Goal: Task Accomplishment & Management: Complete application form

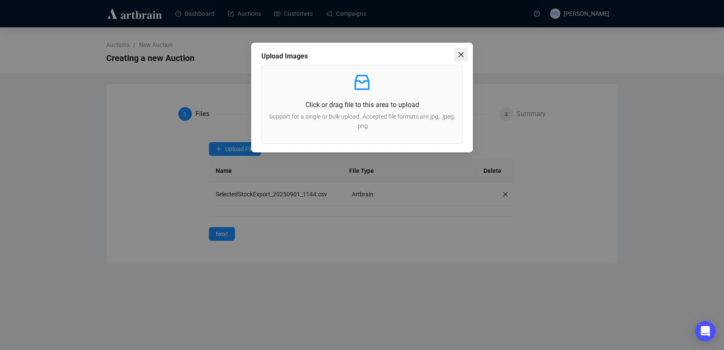
click at [465, 55] on span "Close" at bounding box center [461, 54] width 14 height 7
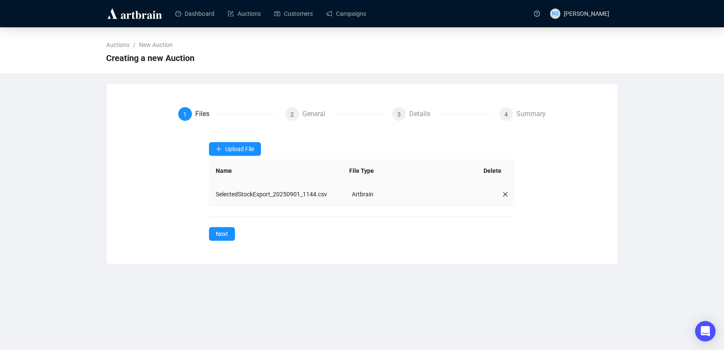
click at [503, 194] on icon "close" at bounding box center [506, 194] width 6 height 6
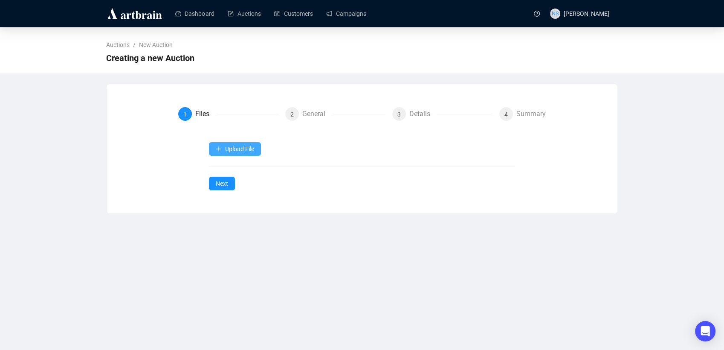
click at [229, 147] on span "Upload File" at bounding box center [239, 148] width 29 height 7
click at [228, 222] on span "Images" at bounding box center [239, 223] width 29 height 9
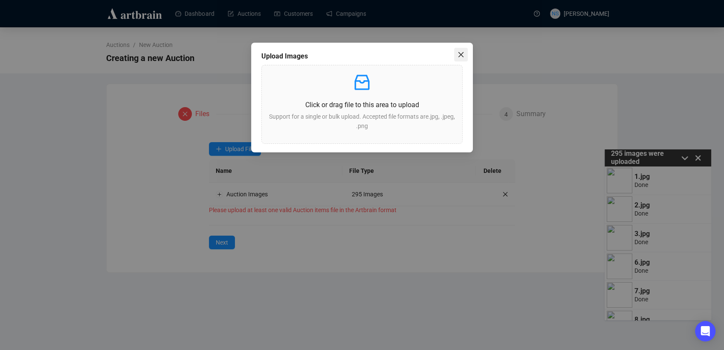
click at [461, 53] on icon "close" at bounding box center [461, 54] width 7 height 7
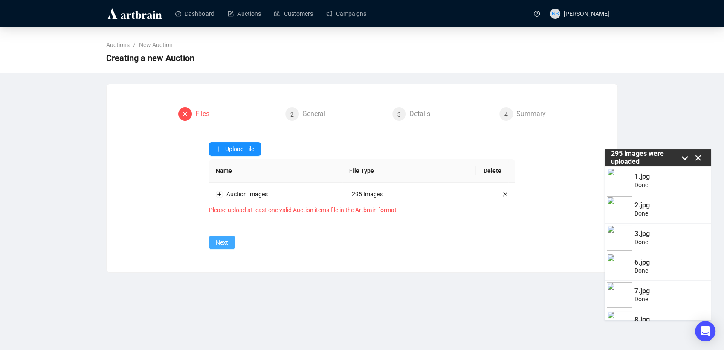
click at [226, 240] on span "Next" at bounding box center [222, 242] width 12 height 9
click at [236, 170] on span "Auction Items" at bounding box center [234, 169] width 39 height 9
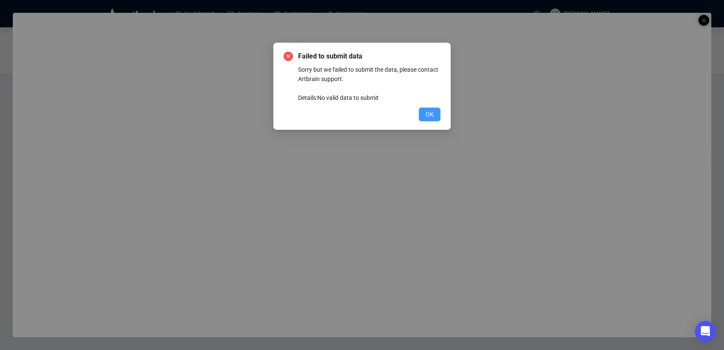
click at [430, 119] on button "OK" at bounding box center [430, 115] width 22 height 14
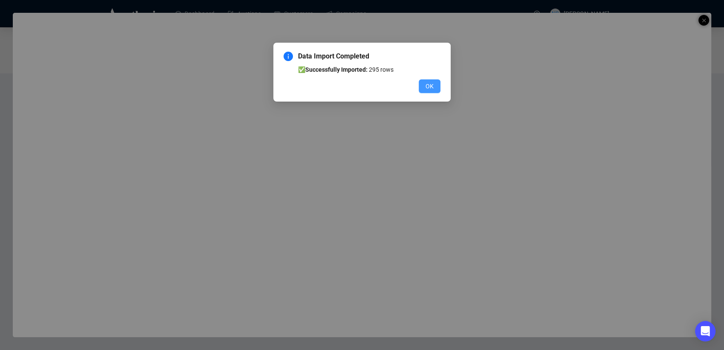
click at [429, 85] on span "OK" at bounding box center [430, 85] width 8 height 9
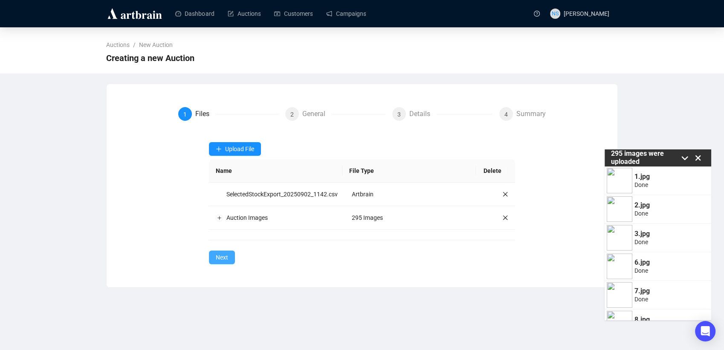
click at [219, 258] on span "Next" at bounding box center [222, 257] width 12 height 9
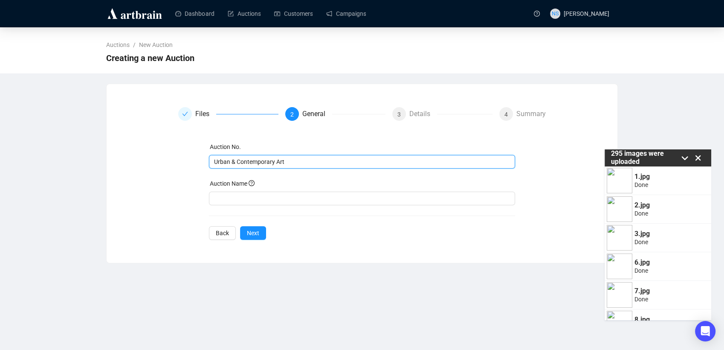
click at [255, 162] on input "Urban & Contemporary Art" at bounding box center [361, 161] width 295 height 9
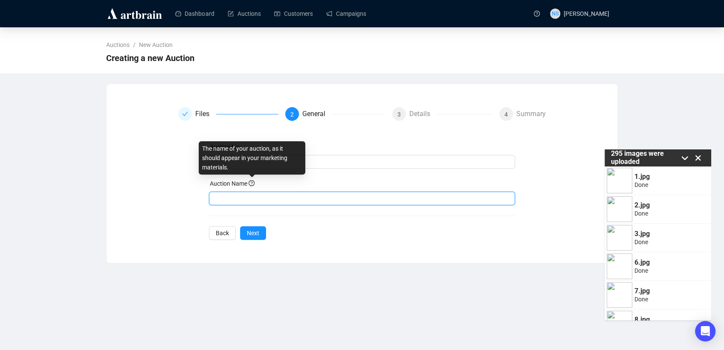
click at [252, 196] on input "text" at bounding box center [362, 199] width 307 height 14
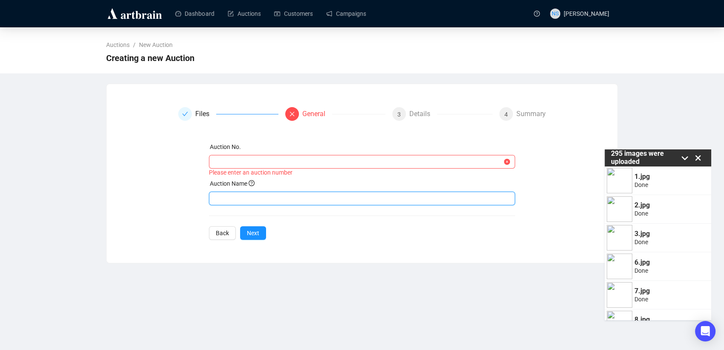
paste input "Urban & Contemporary Art"
type input "Urban & Contemporary Art"
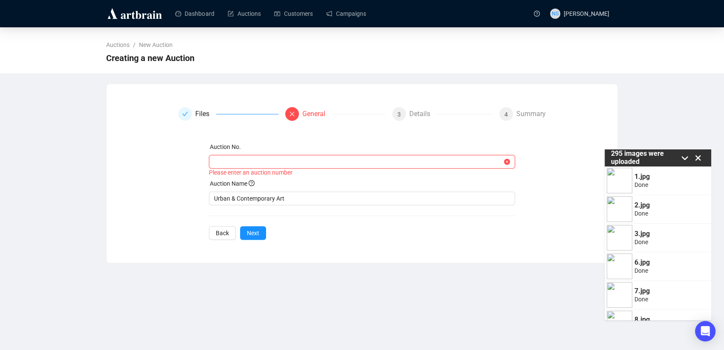
click at [222, 163] on input "text" at bounding box center [358, 161] width 289 height 9
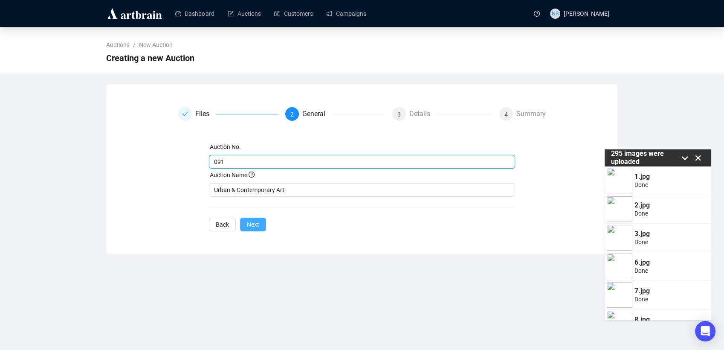
type input "091"
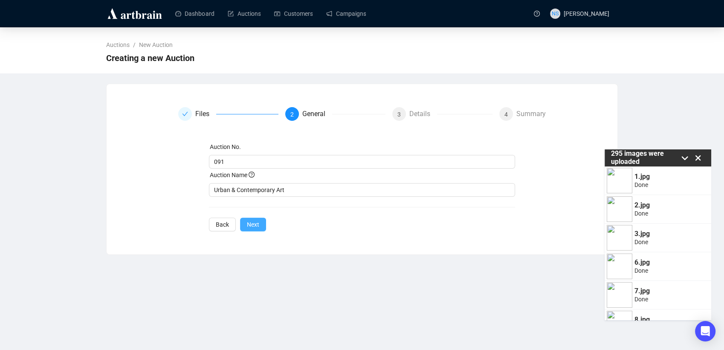
click at [256, 224] on span "Next" at bounding box center [253, 224] width 12 height 9
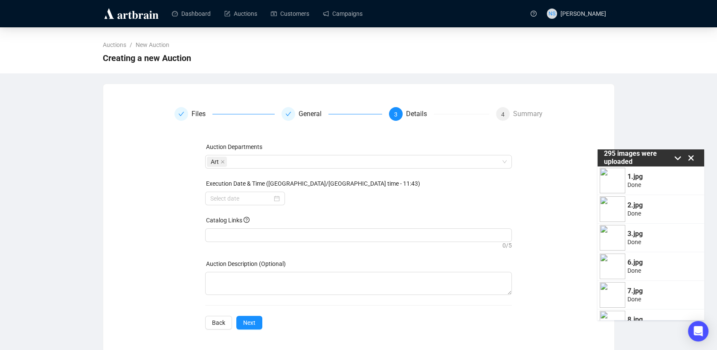
scroll to position [3, 0]
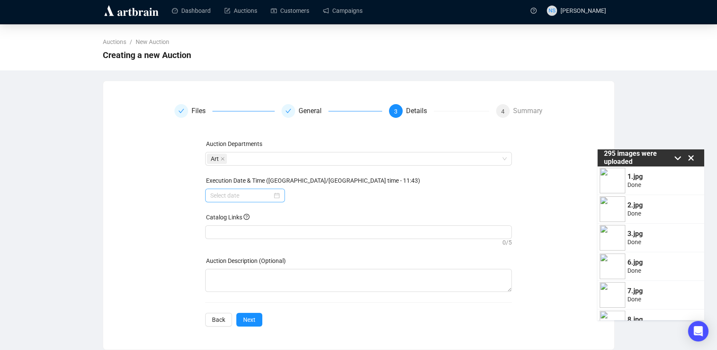
click at [276, 191] on div at bounding box center [245, 195] width 70 height 9
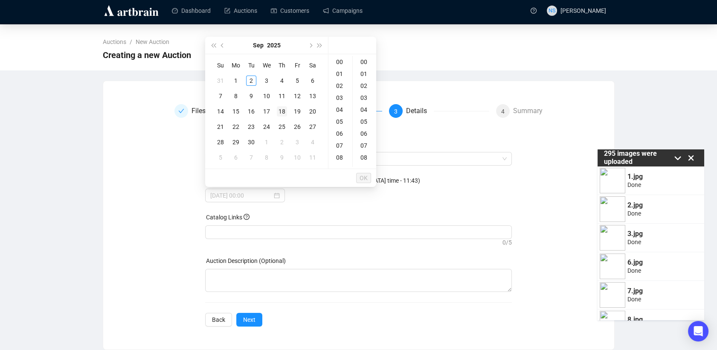
click at [284, 111] on div "18" at bounding box center [282, 111] width 10 height 10
type input "[DATE] 00:00"
click at [364, 180] on span "OK" at bounding box center [364, 178] width 8 height 16
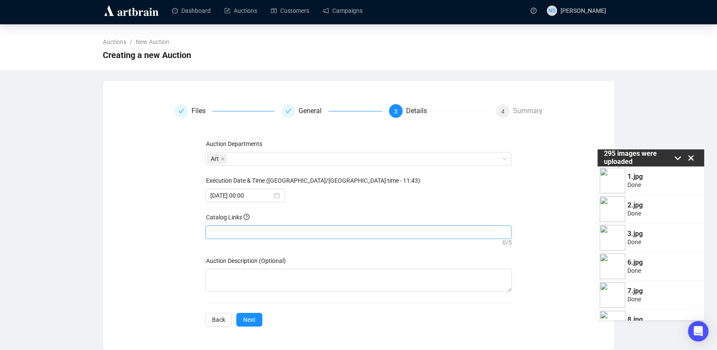
click at [241, 229] on div at bounding box center [358, 232] width 303 height 12
paste input "search"
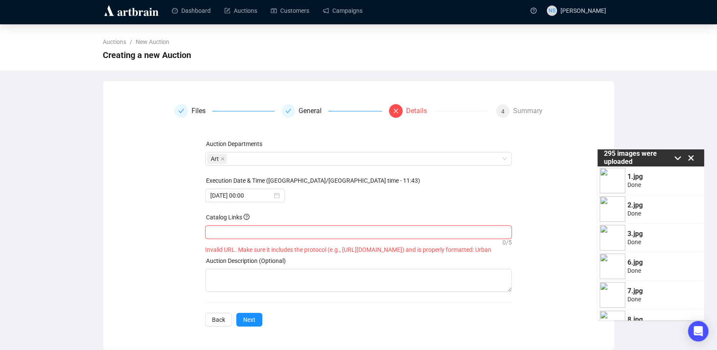
click at [167, 259] on div "Files General Details 4 Summary Auction Departments Art Execution Date & Time (…" at bounding box center [358, 215] width 491 height 222
click at [277, 197] on icon "close-circle" at bounding box center [277, 195] width 6 height 6
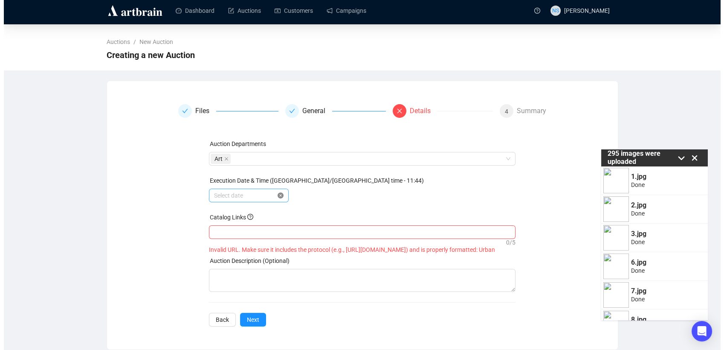
scroll to position [0, 0]
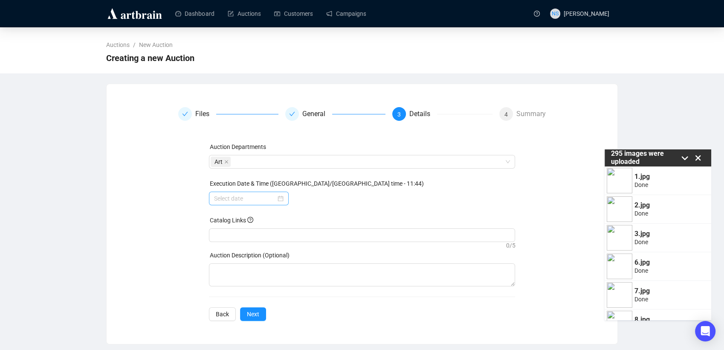
click at [277, 197] on div at bounding box center [249, 198] width 70 height 9
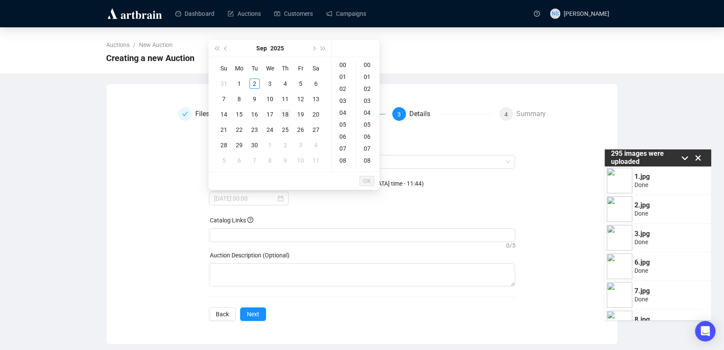
click at [287, 116] on div "18" at bounding box center [285, 114] width 10 height 10
click at [341, 127] on div "18" at bounding box center [344, 124] width 20 height 12
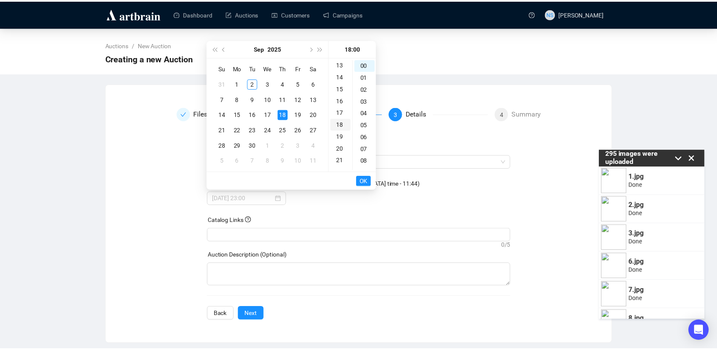
scroll to position [215, 0]
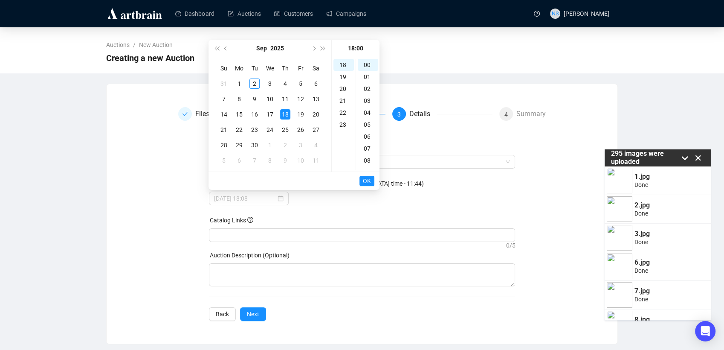
type input "[DATE] 18:00"
click at [367, 183] on span "OK" at bounding box center [367, 181] width 8 height 16
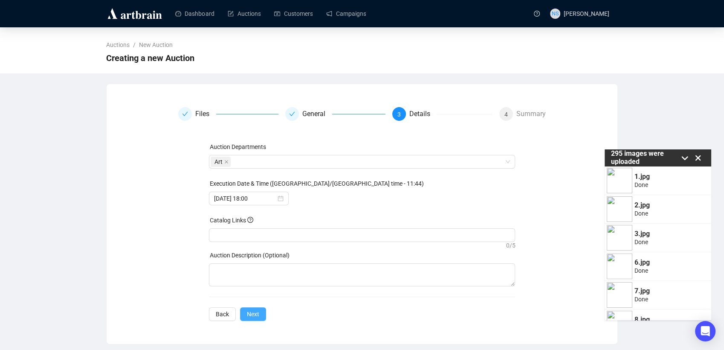
click at [253, 317] on span "Next" at bounding box center [253, 313] width 12 height 9
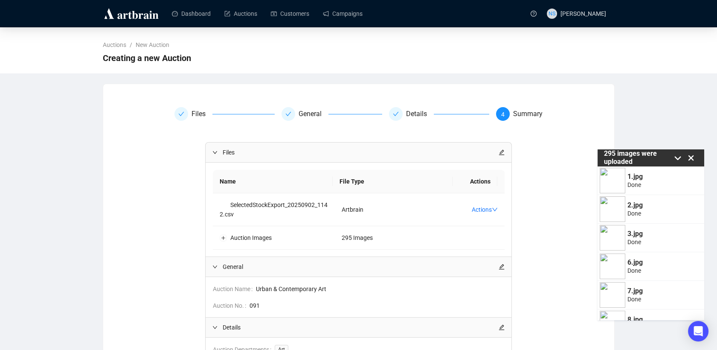
scroll to position [96, 0]
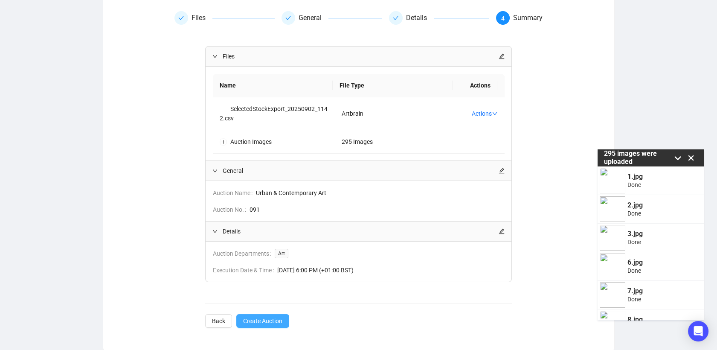
click at [266, 318] on span "Create Auction" at bounding box center [262, 320] width 39 height 9
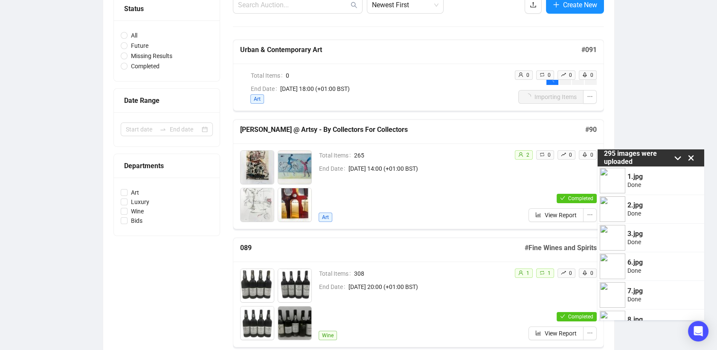
click at [693, 160] on icon at bounding box center [692, 158] width 6 height 6
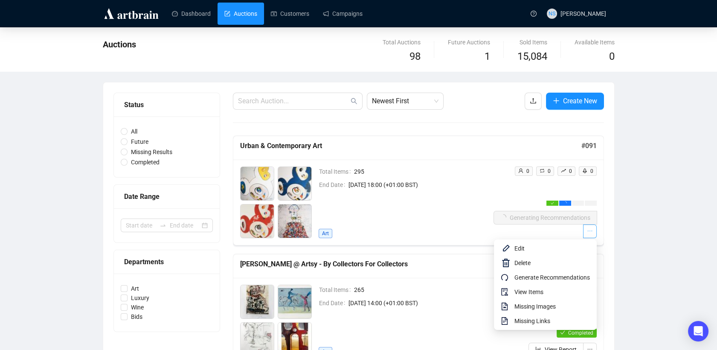
click at [593, 231] on icon "ellipsis" at bounding box center [590, 231] width 6 height 6
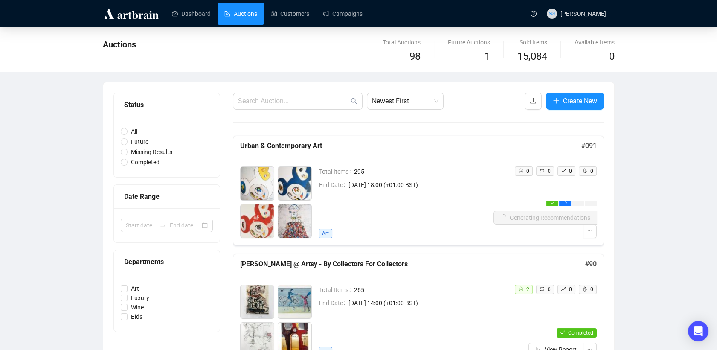
click at [520, 171] on icon "user" at bounding box center [520, 170] width 5 height 5
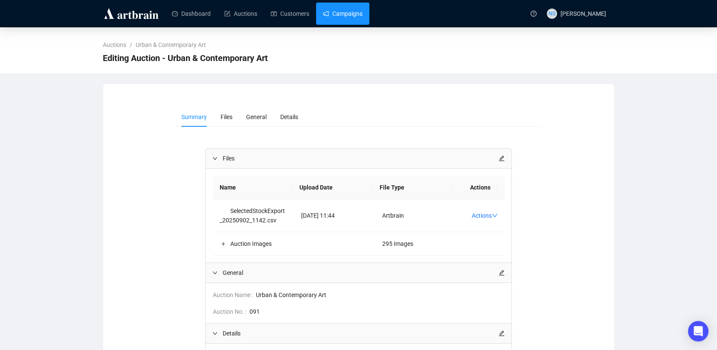
click at [328, 15] on link "Campaigns" at bounding box center [343, 14] width 40 height 22
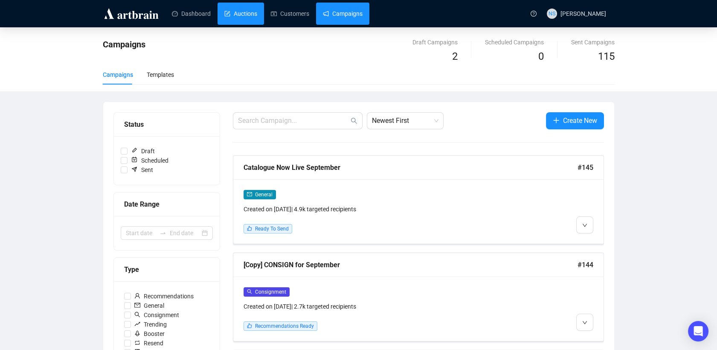
click at [241, 13] on link "Auctions" at bounding box center [240, 14] width 33 height 22
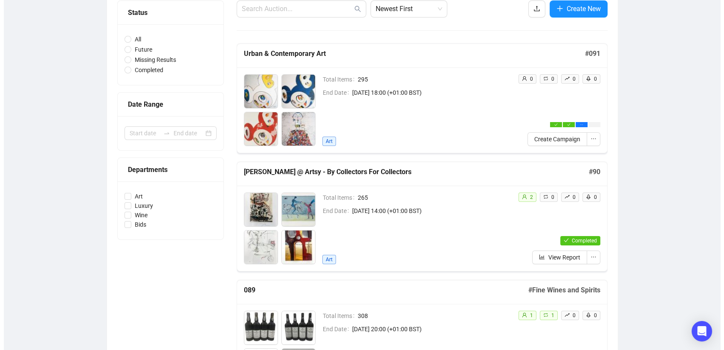
scroll to position [51, 0]
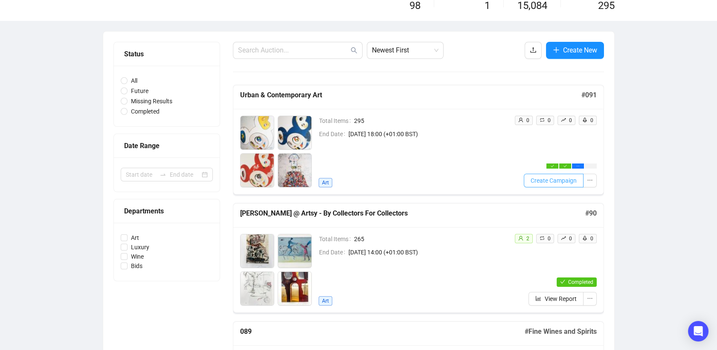
click at [566, 179] on span "Create Campaign" at bounding box center [554, 180] width 46 height 9
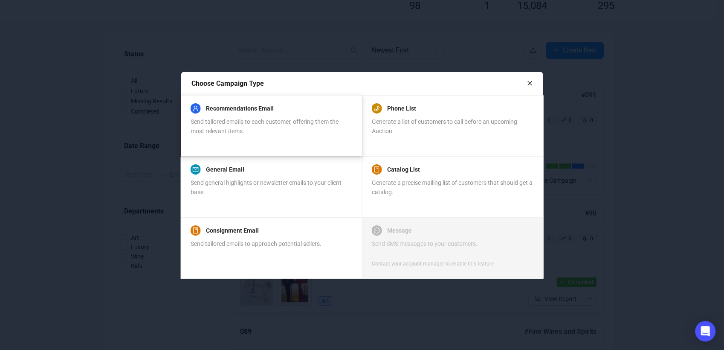
click at [218, 130] on span "Send tailored emails to each customer, offering them the most relevant items." at bounding box center [265, 126] width 148 height 16
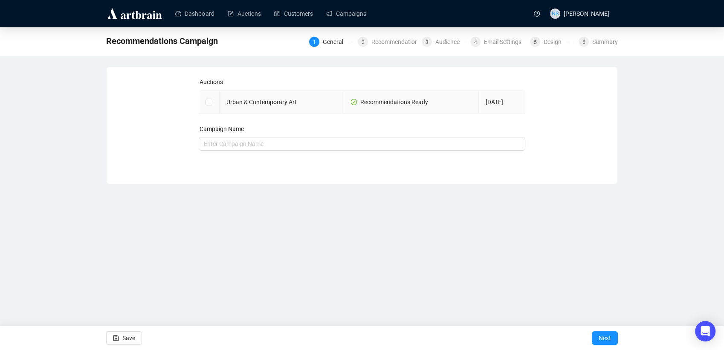
click at [204, 106] on td at bounding box center [209, 101] width 20 height 23
click at [210, 103] on input "checkbox" at bounding box center [209, 102] width 6 height 6
checkbox input "true"
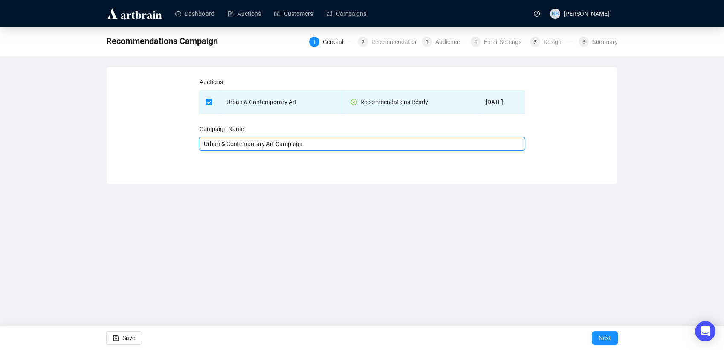
click at [339, 141] on input "Urban & Contemporary Art Campaign" at bounding box center [362, 144] width 327 height 14
type input "Urban & Contemporary Art Campaign Catalogue Live"
click at [608, 337] on span "Next" at bounding box center [605, 338] width 12 height 24
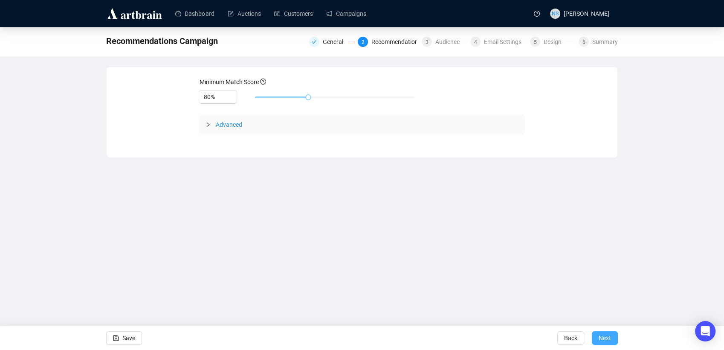
click at [599, 335] on span "Next" at bounding box center [605, 338] width 12 height 24
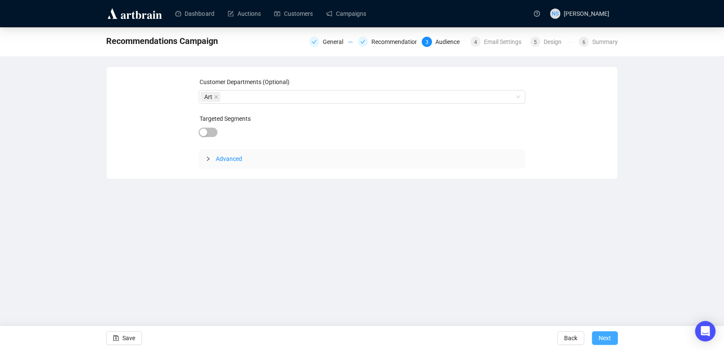
click at [604, 332] on span "Next" at bounding box center [605, 338] width 12 height 24
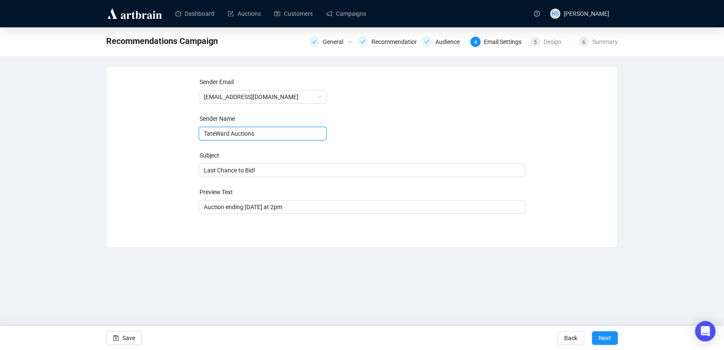
click at [213, 133] on input "TateWard Auctions" at bounding box center [263, 134] width 128 height 14
type input "[PERSON_NAME] Auctions"
click at [225, 173] on span "Last Chance to Bid!" at bounding box center [362, 170] width 327 height 7
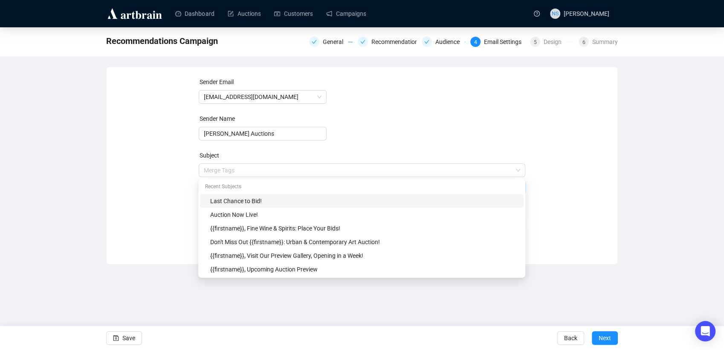
click at [225, 173] on input "search" at bounding box center [358, 170] width 309 height 13
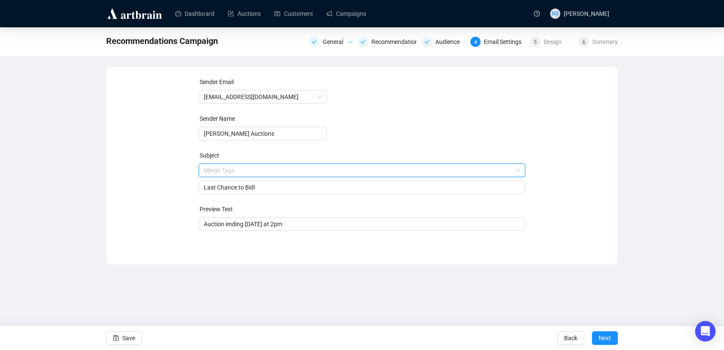
click at [171, 183] on div "Sender Email [EMAIL_ADDRESS][DOMAIN_NAME] Sender Name [PERSON_NAME] Auctions Su…" at bounding box center [362, 159] width 491 height 164
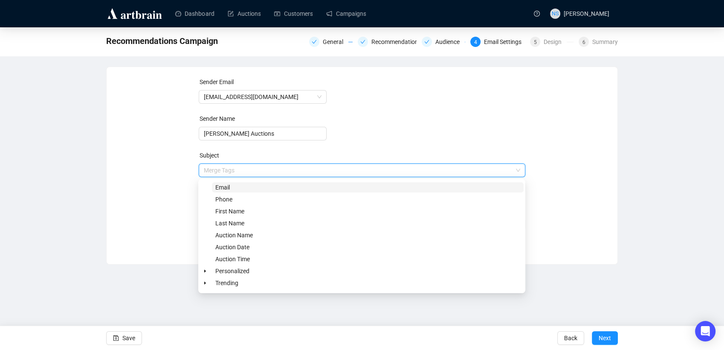
click at [222, 172] on input "search" at bounding box center [358, 170] width 309 height 13
click at [204, 270] on icon "caret-down" at bounding box center [205, 271] width 4 height 4
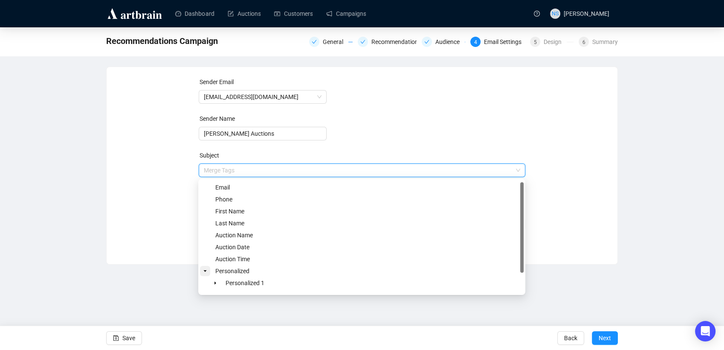
click at [204, 270] on icon "caret-down" at bounding box center [205, 271] width 4 height 4
click at [205, 281] on icon "caret-down" at bounding box center [205, 283] width 4 height 4
click at [218, 271] on span at bounding box center [215, 272] width 10 height 10
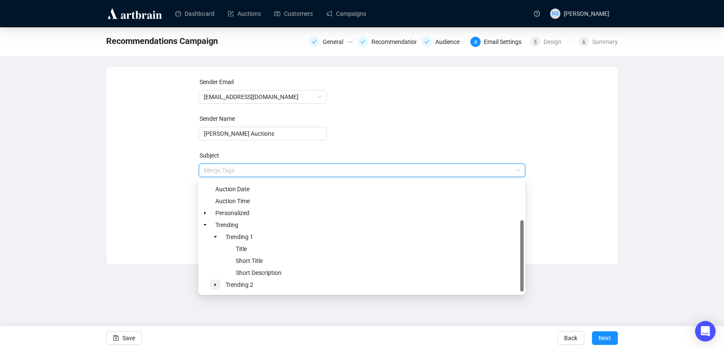
click at [218, 283] on span at bounding box center [215, 284] width 10 height 10
click at [256, 237] on span "Short Description" at bounding box center [259, 237] width 46 height 7
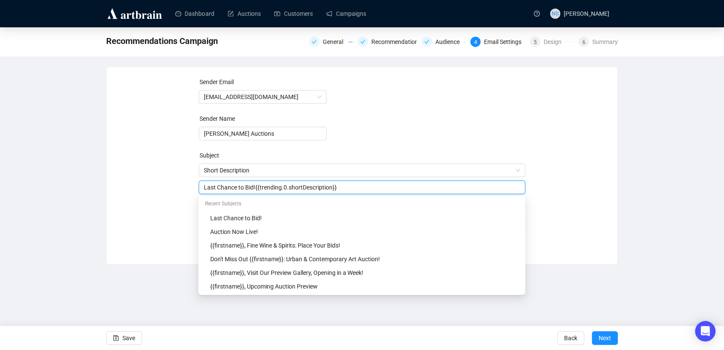
drag, startPoint x: 253, startPoint y: 188, endPoint x: 189, endPoint y: 189, distance: 64.4
click at [189, 189] on div "Sender Email [EMAIL_ADDRESS][DOMAIN_NAME] Sender Name [PERSON_NAME] Auctions Su…" at bounding box center [362, 159] width 491 height 164
type input "Catalogue Now Live! {{trending.0.shortDescription}}"
click at [189, 189] on div "Sender Email [EMAIL_ADDRESS][DOMAIN_NAME] Sender Name [PERSON_NAME] Auctions Su…" at bounding box center [362, 159] width 491 height 164
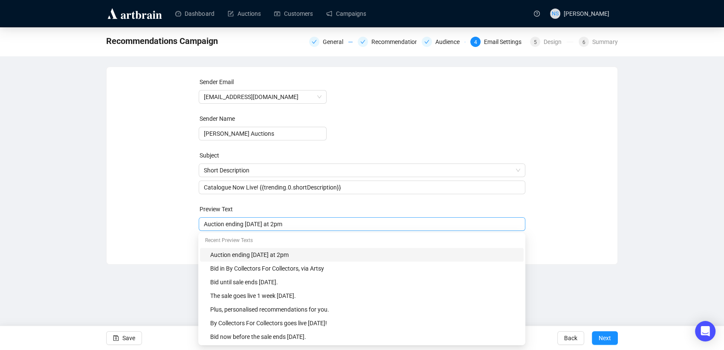
click at [245, 229] on div "Auction ending [DATE] at 2pm" at bounding box center [362, 224] width 327 height 14
click at [253, 223] on input "Auction ending [DATE] at 2pm" at bounding box center [362, 223] width 317 height 9
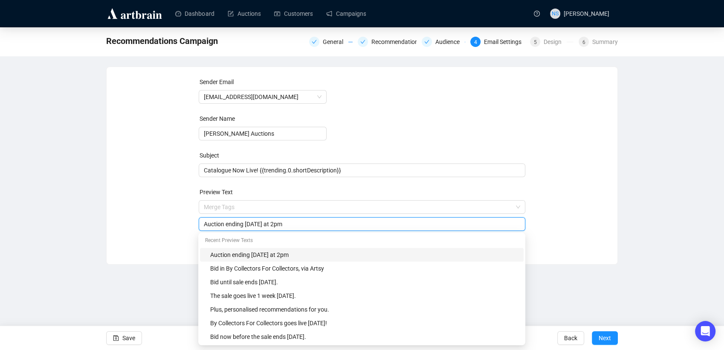
click at [253, 223] on input "Auction ending [DATE] at 2pm" at bounding box center [362, 223] width 317 height 9
type input "View all lots in our upcoming live sale."
click at [631, 282] on div "Dashboard Auctions Customers Campaigns NS [PERSON_NAME] Recommendations Campaig…" at bounding box center [362, 175] width 724 height 350
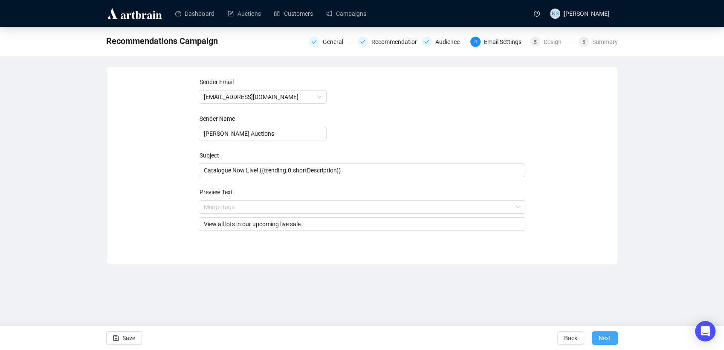
click at [605, 339] on span "Next" at bounding box center [605, 338] width 12 height 24
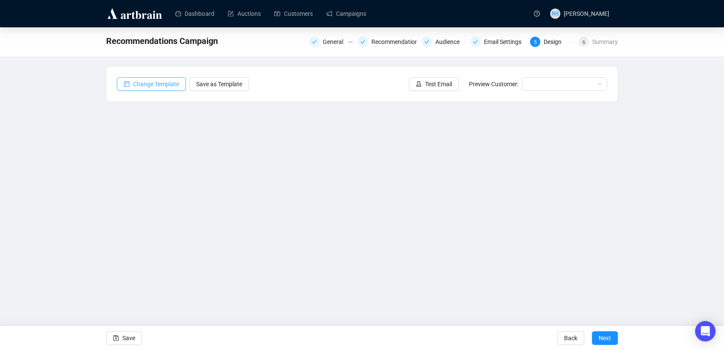
click at [155, 87] on span "Change Template" at bounding box center [156, 83] width 46 height 9
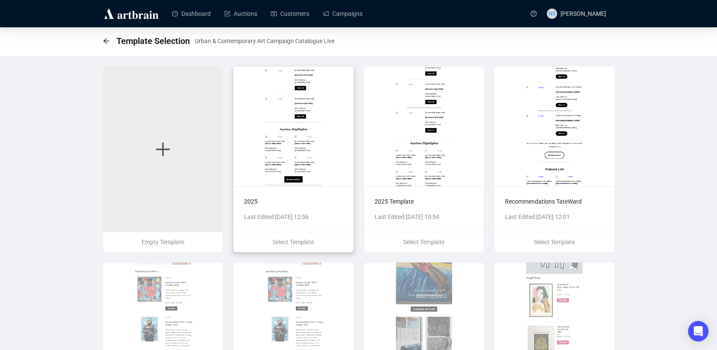
click at [306, 129] on img at bounding box center [293, 126] width 120 height 119
